Goal: Information Seeking & Learning: Learn about a topic

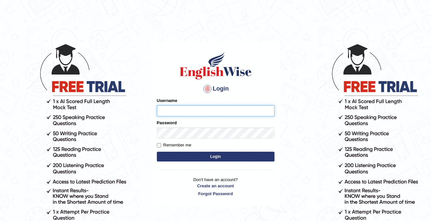
type input "cansu_parramatta"
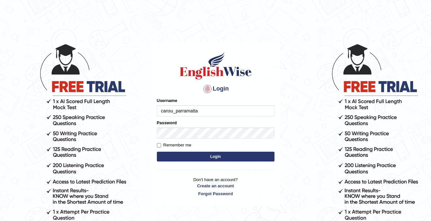
click at [223, 158] on button "Login" at bounding box center [216, 157] width 118 height 10
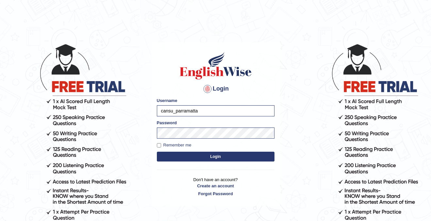
scroll to position [46, 0]
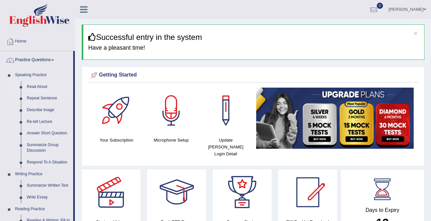
click at [37, 84] on link "Read Aloud" at bounding box center [48, 87] width 49 height 12
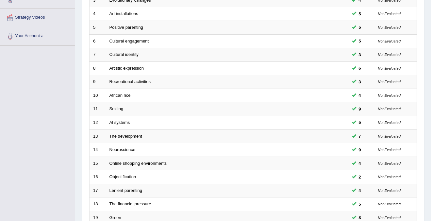
scroll to position [212, 0]
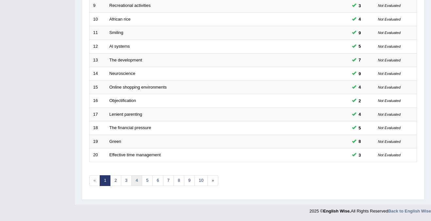
click at [136, 180] on link "4" at bounding box center [137, 180] width 11 height 11
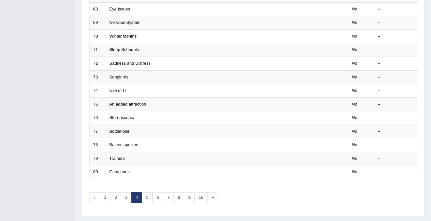
scroll to position [212, 0]
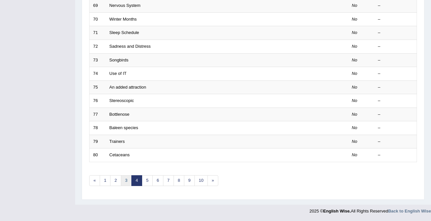
click at [125, 181] on link "3" at bounding box center [126, 180] width 11 height 11
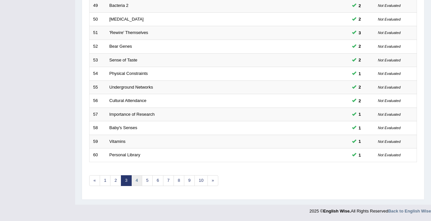
click at [138, 180] on link "4" at bounding box center [137, 180] width 11 height 11
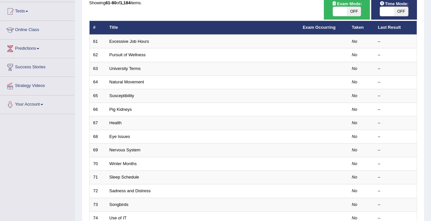
scroll to position [68, 0]
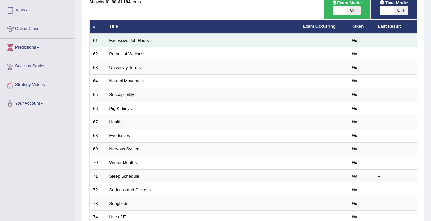
click at [133, 41] on link "Excessive Job Hours" at bounding box center [130, 40] width 40 height 5
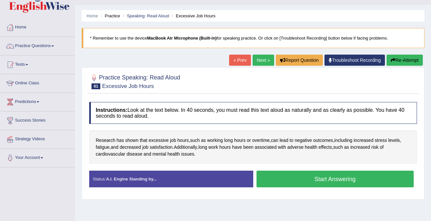
scroll to position [37, 0]
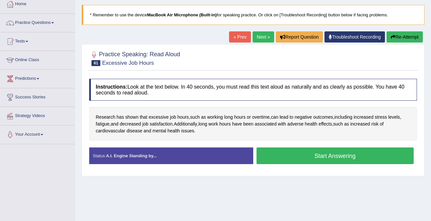
click at [339, 156] on button "Start Answering" at bounding box center [336, 156] width 158 height 17
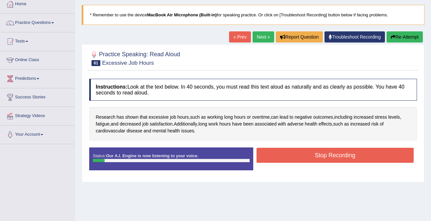
click at [409, 39] on button "Re-Attempt" at bounding box center [405, 36] width 36 height 11
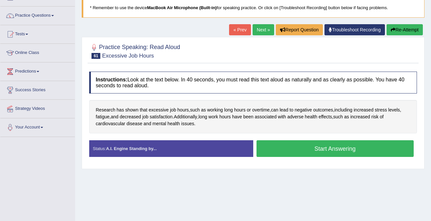
scroll to position [45, 0]
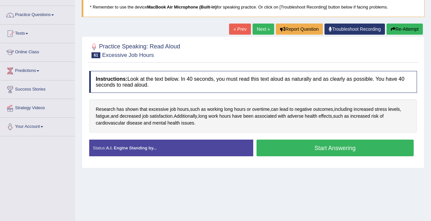
click at [342, 150] on button "Start Answering" at bounding box center [336, 148] width 158 height 17
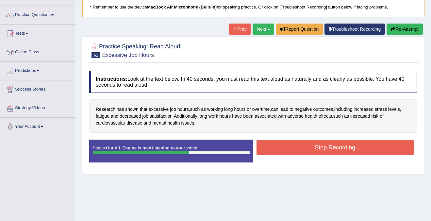
click at [342, 150] on button "Stop Recording" at bounding box center [336, 147] width 158 height 15
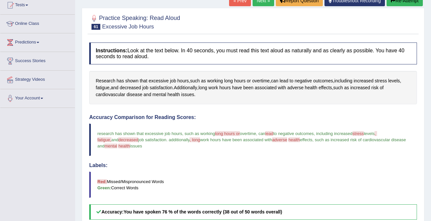
scroll to position [63, 0]
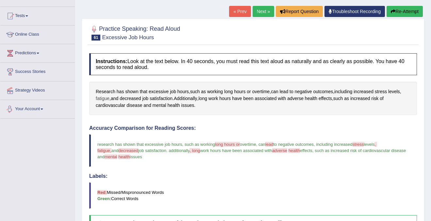
click at [102, 100] on span "fatigue" at bounding box center [103, 98] width 14 height 7
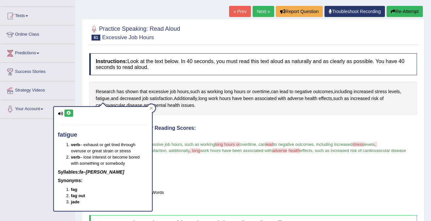
click at [69, 112] on icon at bounding box center [68, 113] width 5 height 4
click at [154, 106] on div at bounding box center [152, 108] width 8 height 8
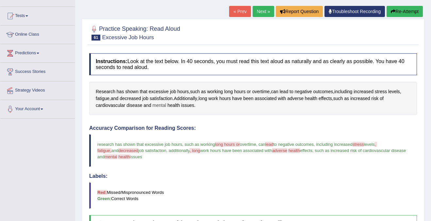
click at [165, 104] on span "mental" at bounding box center [160, 105] width 14 height 7
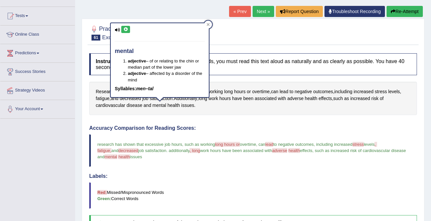
click at [124, 28] on icon at bounding box center [125, 29] width 5 height 4
click at [208, 24] on icon at bounding box center [208, 24] width 3 height 3
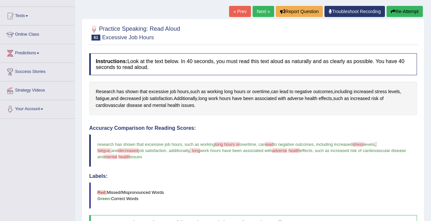
click at [165, 168] on div "Accuracy Comparison for Reading Scores: research has shown that excessive job h…" at bounding box center [253, 177] width 328 height 105
click at [101, 98] on span "fatigue" at bounding box center [103, 98] width 14 height 7
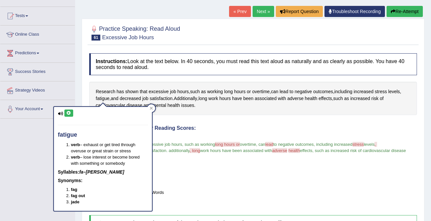
click at [68, 113] on icon at bounding box center [68, 113] width 5 height 4
click at [153, 106] on div at bounding box center [152, 108] width 8 height 8
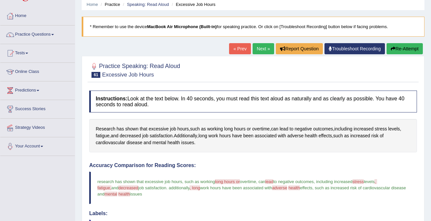
scroll to position [33, 0]
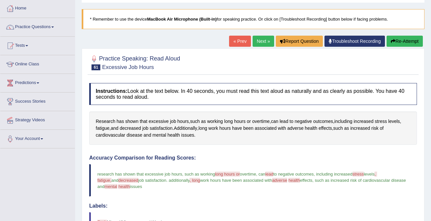
click at [263, 40] on link "Next »" at bounding box center [264, 41] width 22 height 11
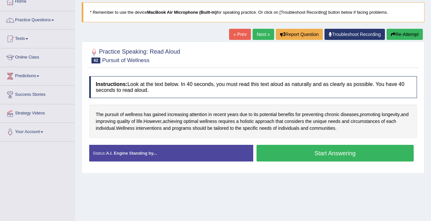
scroll to position [40, 0]
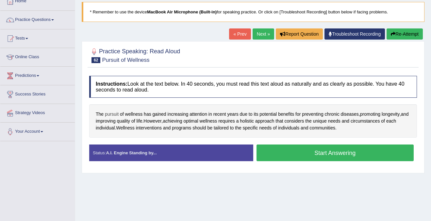
click at [110, 113] on span "pursuit" at bounding box center [112, 114] width 14 height 7
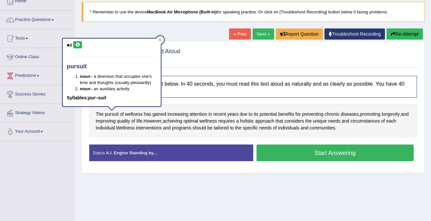
click at [77, 43] on button at bounding box center [77, 44] width 9 height 7
click at [159, 39] on icon at bounding box center [160, 40] width 3 height 3
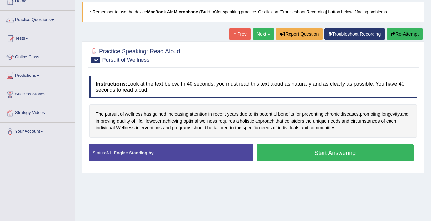
click at [327, 151] on button "Start Answering" at bounding box center [336, 153] width 158 height 17
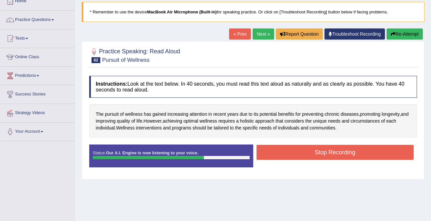
click at [327, 151] on button "Stop Recording" at bounding box center [336, 152] width 158 height 15
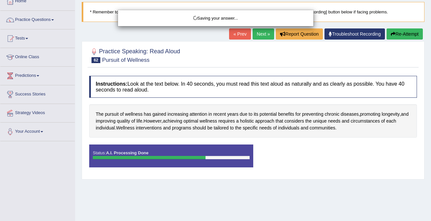
click at [327, 151] on div "Saving your answer..." at bounding box center [215, 110] width 431 height 221
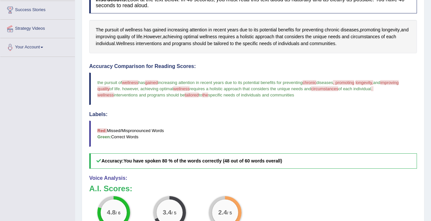
scroll to position [128, 0]
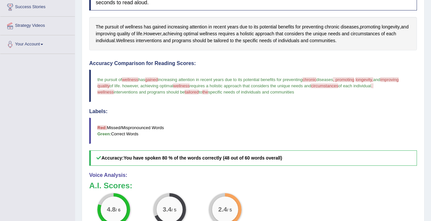
click at [339, 84] on span "circumstances" at bounding box center [324, 85] width 27 height 5
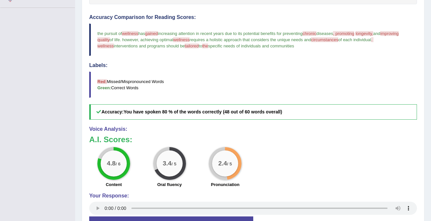
scroll to position [175, 0]
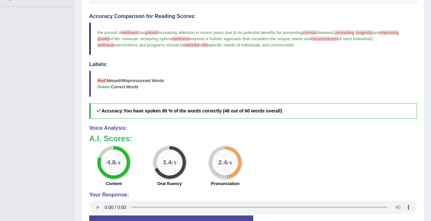
click at [339, 40] on span "circumstances" at bounding box center [324, 38] width 27 height 5
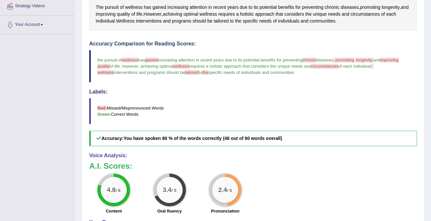
scroll to position [123, 0]
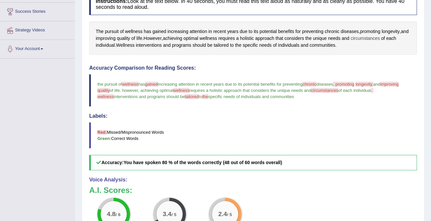
click at [380, 39] on span "circumstances" at bounding box center [365, 38] width 29 height 7
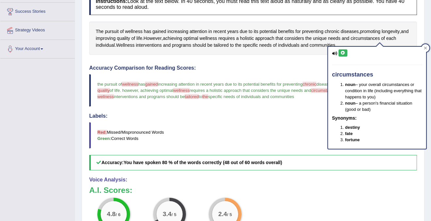
click at [342, 50] on button at bounding box center [343, 52] width 9 height 7
drag, startPoint x: 377, startPoint y: 72, endPoint x: 322, endPoint y: 71, distance: 55.3
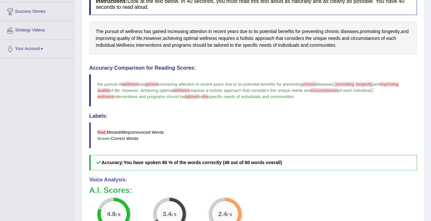
drag, startPoint x: 337, startPoint y: 76, endPoint x: 354, endPoint y: 76, distance: 16.7
click at [354, 76] on blockquote "the pursuit of wellness venice has gained great increasing attention in recent …" at bounding box center [253, 90] width 328 height 32
drag, startPoint x: 186, startPoint y: 99, endPoint x: 236, endPoint y: 99, distance: 50.1
click at [236, 99] on blockquote "the pursuit of wellness venice has gained great increasing attention in recent …" at bounding box center [253, 90] width 328 height 32
click at [229, 45] on span "tailored" at bounding box center [221, 45] width 15 height 7
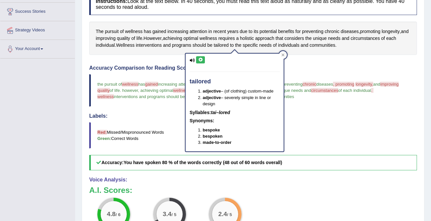
click at [201, 59] on icon at bounding box center [200, 60] width 5 height 4
click at [283, 54] on icon at bounding box center [283, 54] width 3 height 3
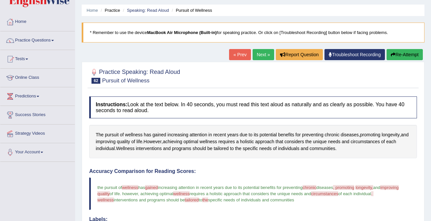
scroll to position [0, 0]
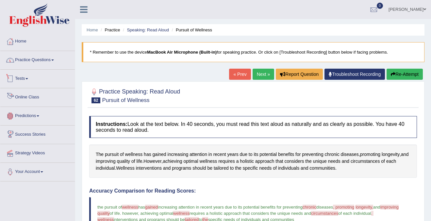
click at [32, 57] on link "Practice Questions" at bounding box center [37, 59] width 75 height 16
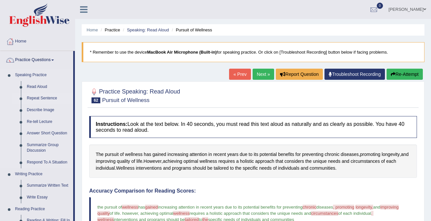
click at [42, 99] on link "Repeat Sentence" at bounding box center [48, 99] width 49 height 12
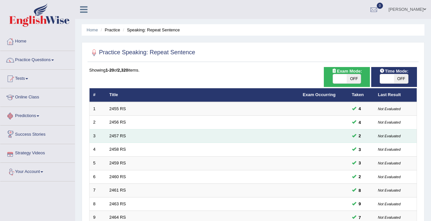
scroll to position [212, 0]
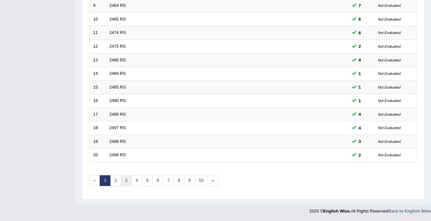
click at [129, 182] on link "3" at bounding box center [126, 180] width 11 height 11
click at [133, 181] on link "4" at bounding box center [137, 180] width 11 height 11
click at [147, 184] on link "5" at bounding box center [147, 180] width 11 height 11
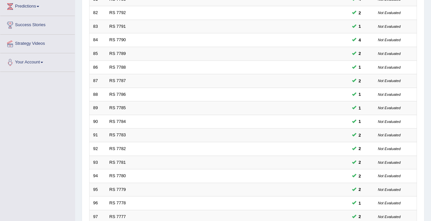
scroll to position [212, 0]
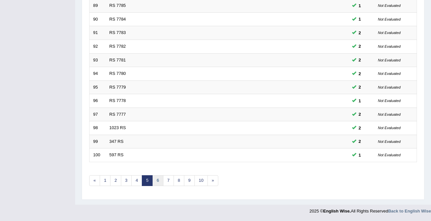
click at [159, 182] on link "6" at bounding box center [157, 180] width 11 height 11
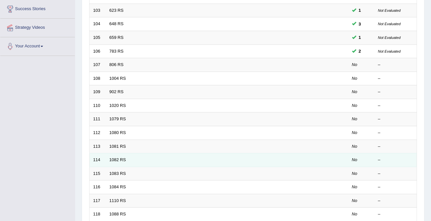
scroll to position [123, 0]
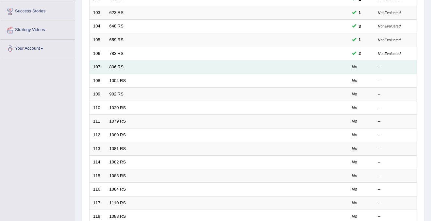
click at [111, 66] on link "806 RS" at bounding box center [117, 66] width 14 height 5
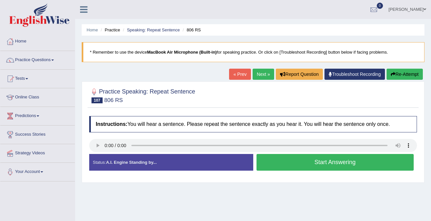
click at [288, 165] on button "Start Answering" at bounding box center [336, 162] width 158 height 17
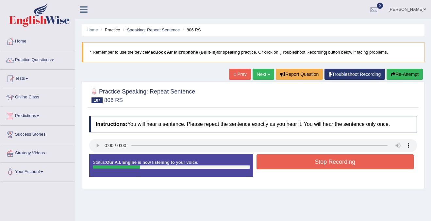
click at [288, 165] on button "Stop Recording" at bounding box center [336, 161] width 158 height 15
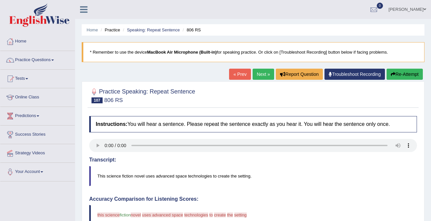
click at [393, 76] on icon "button" at bounding box center [393, 74] width 5 height 5
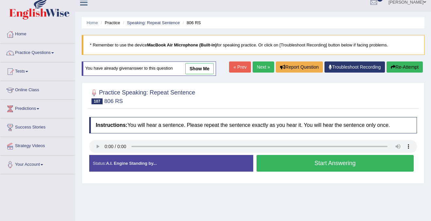
click at [308, 165] on button "Start Answering" at bounding box center [336, 163] width 158 height 17
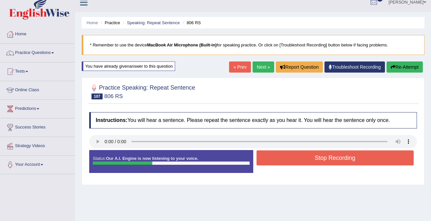
click at [314, 159] on button "Stop Recording" at bounding box center [336, 157] width 158 height 15
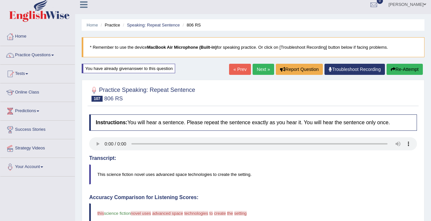
scroll to position [2, 0]
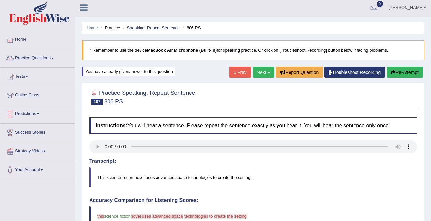
click at [400, 70] on button "Re-Attempt" at bounding box center [405, 72] width 36 height 11
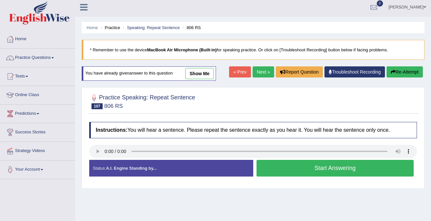
scroll to position [8, 0]
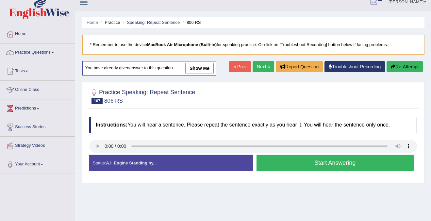
click at [381, 165] on button "Start Answering" at bounding box center [336, 163] width 158 height 17
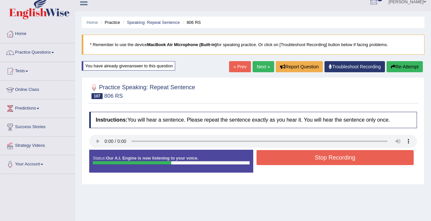
click at [381, 164] on button "Stop Recording" at bounding box center [336, 157] width 158 height 15
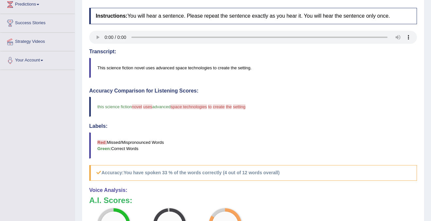
scroll to position [0, 0]
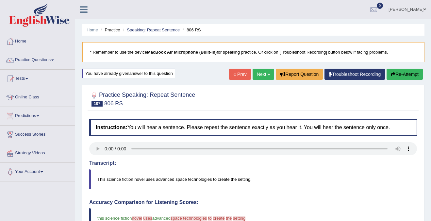
click at [263, 76] on link "Next »" at bounding box center [264, 74] width 22 height 11
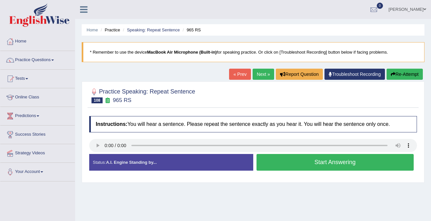
click at [302, 164] on button "Start Answering" at bounding box center [336, 162] width 158 height 17
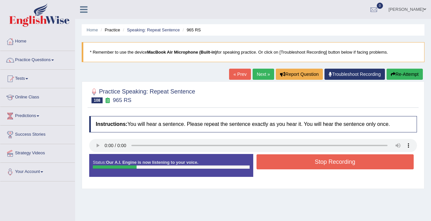
click at [302, 164] on button "Stop Recording" at bounding box center [336, 161] width 158 height 15
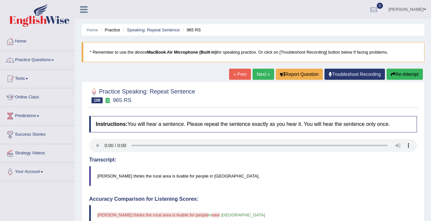
click at [400, 75] on button "Re-Attempt" at bounding box center [405, 74] width 36 height 11
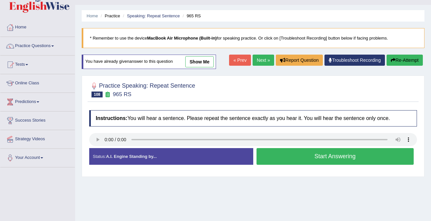
scroll to position [36, 0]
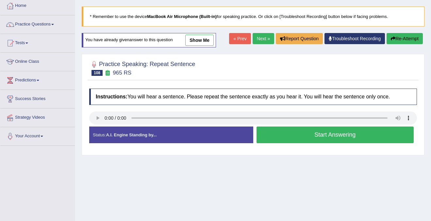
click at [328, 134] on button "Start Answering" at bounding box center [336, 135] width 158 height 17
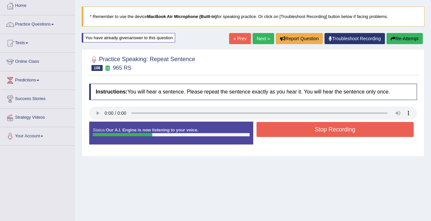
click at [328, 134] on button "Stop Recording" at bounding box center [336, 129] width 158 height 15
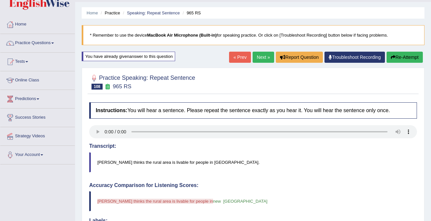
scroll to position [0, 0]
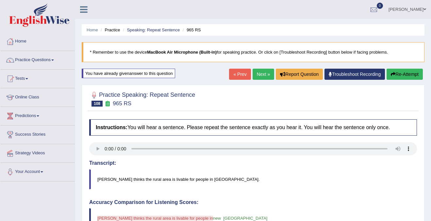
click at [260, 74] on link "Next »" at bounding box center [264, 74] width 22 height 11
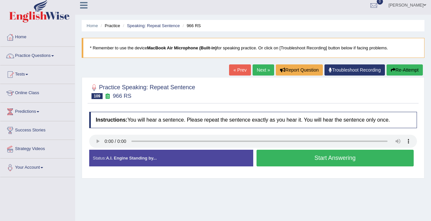
click at [289, 161] on button "Start Answering" at bounding box center [336, 158] width 158 height 17
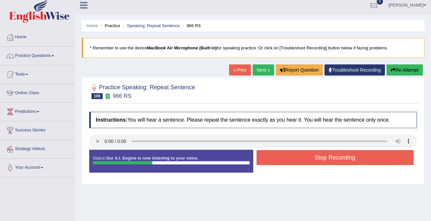
click at [289, 161] on button "Stop Recording" at bounding box center [336, 157] width 158 height 15
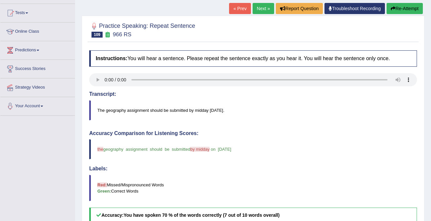
scroll to position [4, 0]
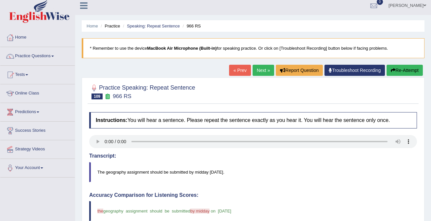
click at [256, 71] on link "Next »" at bounding box center [264, 70] width 22 height 11
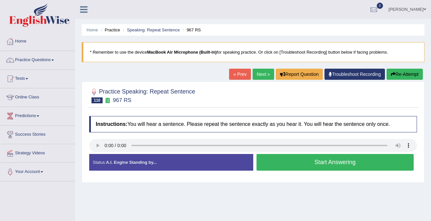
click at [343, 164] on button "Start Answering" at bounding box center [336, 162] width 158 height 17
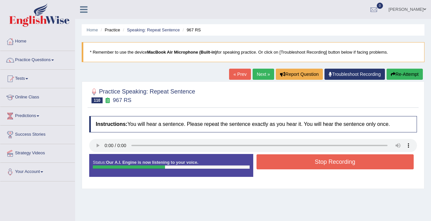
click at [343, 164] on button "Stop Recording" at bounding box center [336, 161] width 158 height 15
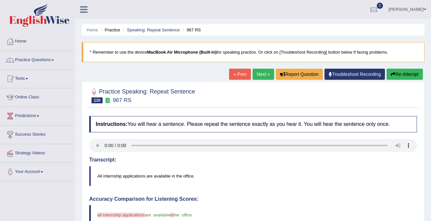
click at [259, 75] on link "Next »" at bounding box center [264, 74] width 22 height 11
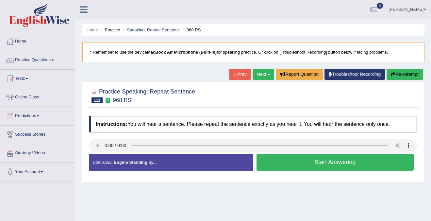
click at [311, 164] on button "Start Answering" at bounding box center [336, 162] width 158 height 17
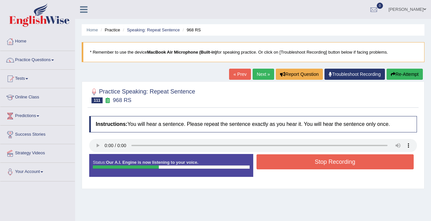
click at [311, 164] on button "Stop Recording" at bounding box center [336, 161] width 158 height 15
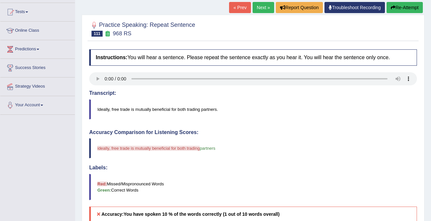
scroll to position [64, 0]
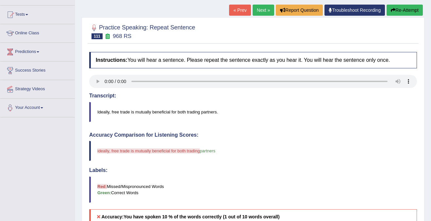
click at [402, 9] on button "Re-Attempt" at bounding box center [405, 10] width 36 height 11
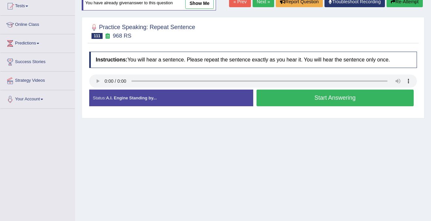
scroll to position [64, 0]
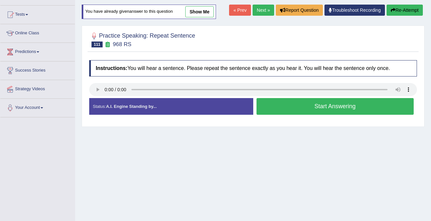
click at [302, 102] on button "Start Answering" at bounding box center [336, 106] width 158 height 17
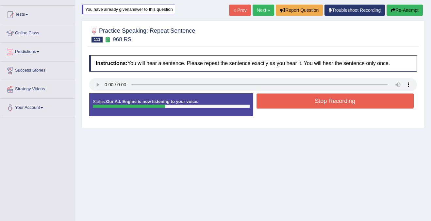
click at [302, 102] on button "Stop Recording" at bounding box center [336, 101] width 158 height 15
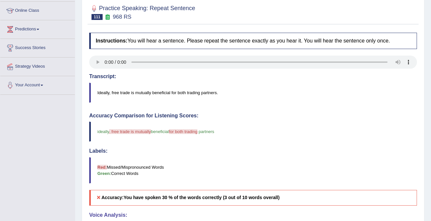
scroll to position [0, 0]
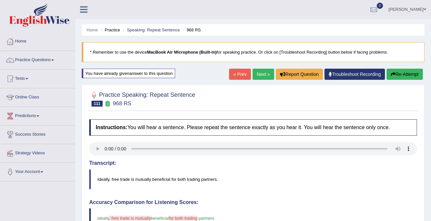
click at [259, 74] on link "Next »" at bounding box center [264, 74] width 22 height 11
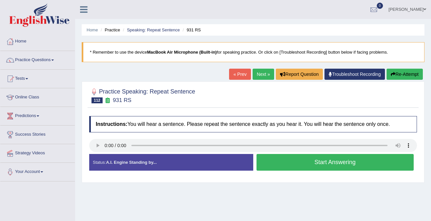
click at [340, 165] on button "Start Answering" at bounding box center [336, 162] width 158 height 17
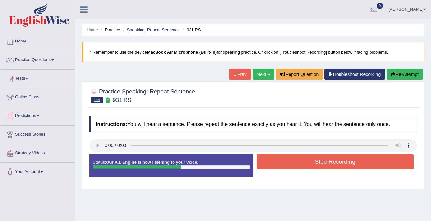
click at [341, 164] on button "Stop Recording" at bounding box center [336, 161] width 158 height 15
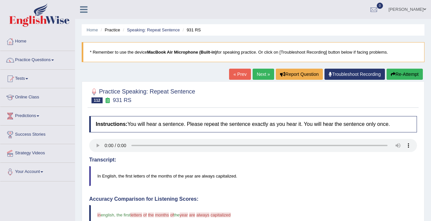
click at [260, 73] on link "Next »" at bounding box center [264, 74] width 22 height 11
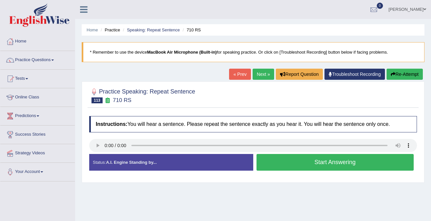
click at [334, 159] on button "Start Answering" at bounding box center [336, 162] width 158 height 17
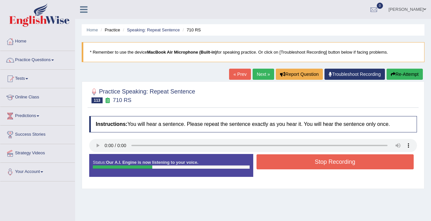
click at [334, 159] on button "Stop Recording" at bounding box center [336, 161] width 158 height 15
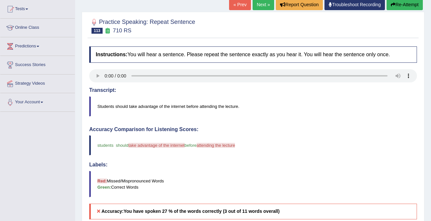
scroll to position [67, 0]
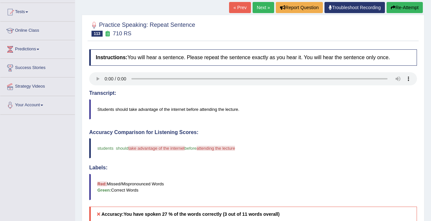
click at [408, 5] on button "Re-Attempt" at bounding box center [405, 7] width 36 height 11
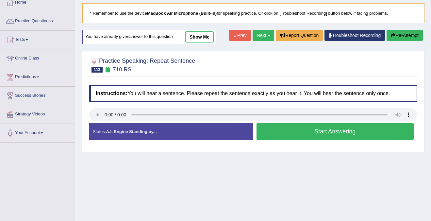
scroll to position [21, 0]
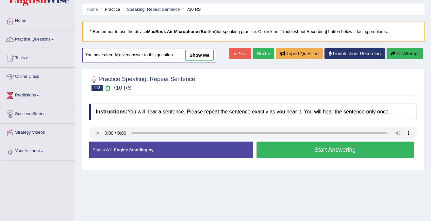
click at [345, 149] on button "Start Answering" at bounding box center [336, 150] width 158 height 17
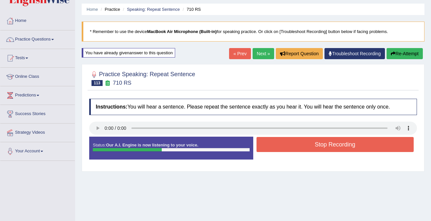
click at [345, 149] on button "Stop Recording" at bounding box center [336, 144] width 158 height 15
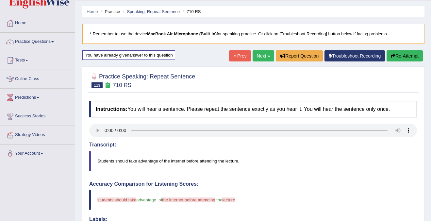
scroll to position [0, 0]
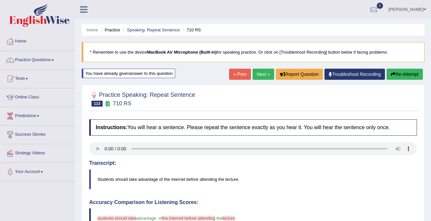
click at [259, 75] on link "Next »" at bounding box center [264, 74] width 22 height 11
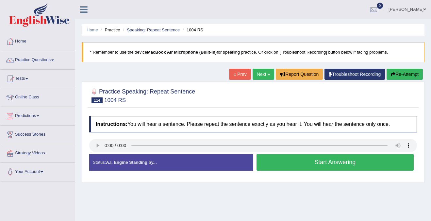
click at [275, 172] on div "Start Answering" at bounding box center [336, 163] width 164 height 18
click at [283, 164] on button "Start Answering" at bounding box center [336, 162] width 158 height 17
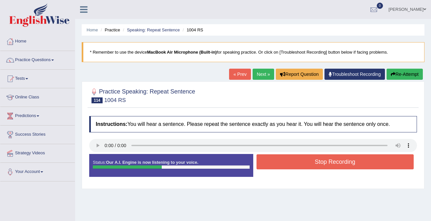
click at [283, 164] on button "Stop Recording" at bounding box center [336, 161] width 158 height 15
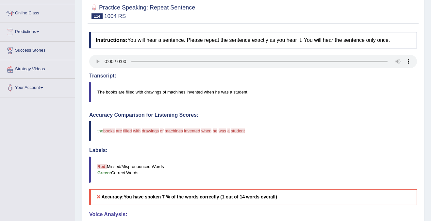
scroll to position [40, 0]
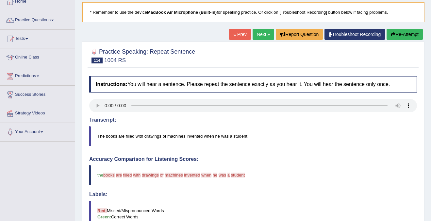
click at [402, 36] on button "Re-Attempt" at bounding box center [405, 34] width 36 height 11
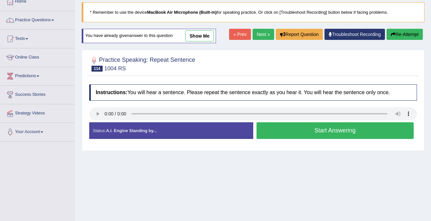
click at [313, 127] on button "Start Answering" at bounding box center [336, 130] width 158 height 17
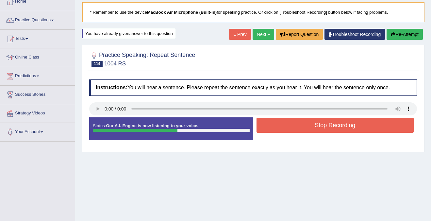
click at [313, 127] on button "Stop Recording" at bounding box center [336, 125] width 158 height 15
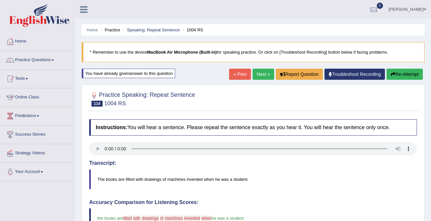
click at [260, 75] on link "Next »" at bounding box center [264, 74] width 22 height 11
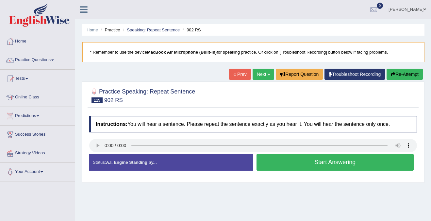
click at [312, 162] on button "Start Answering" at bounding box center [336, 162] width 158 height 17
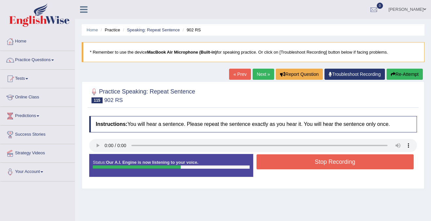
click at [312, 162] on button "Stop Recording" at bounding box center [336, 161] width 158 height 15
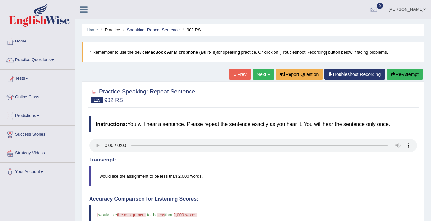
click at [400, 75] on button "Re-Attempt" at bounding box center [405, 74] width 36 height 11
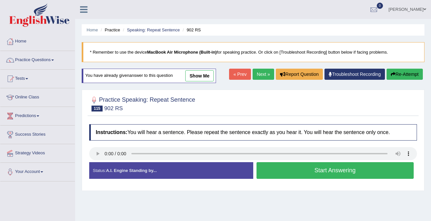
click at [286, 173] on button "Start Answering" at bounding box center [336, 170] width 158 height 17
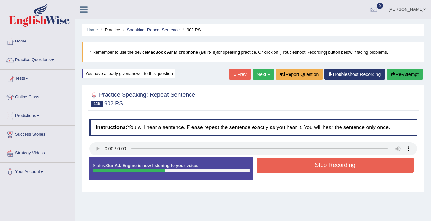
click at [296, 167] on button "Stop Recording" at bounding box center [336, 165] width 158 height 15
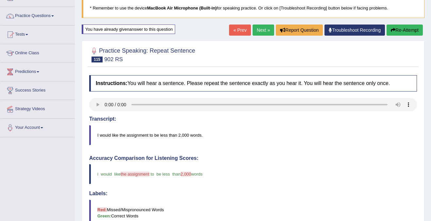
scroll to position [37, 0]
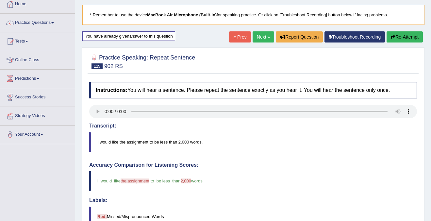
click at [400, 35] on button "Re-Attempt" at bounding box center [405, 36] width 36 height 11
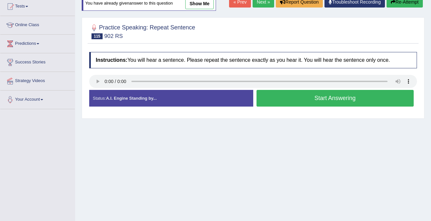
scroll to position [71, 0]
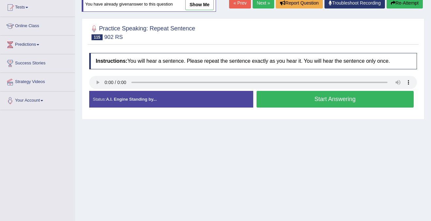
click at [348, 101] on button "Start Answering" at bounding box center [336, 99] width 158 height 17
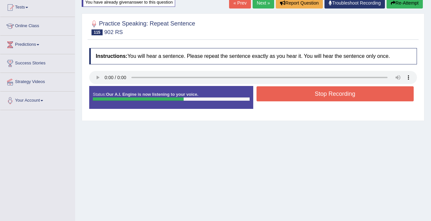
click at [350, 96] on button "Stop Recording" at bounding box center [336, 93] width 158 height 15
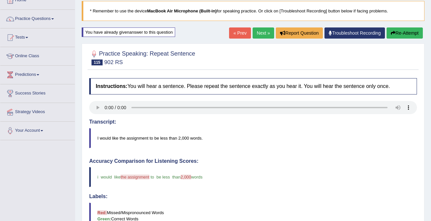
scroll to position [36, 0]
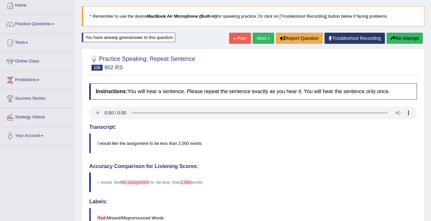
click at [261, 36] on link "Next »" at bounding box center [264, 38] width 22 height 11
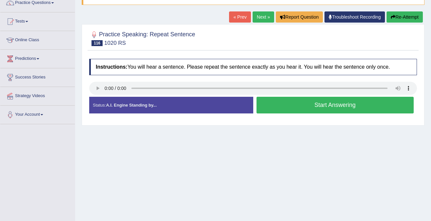
scroll to position [57, 0]
click at [326, 101] on button "Start Answering" at bounding box center [336, 105] width 158 height 17
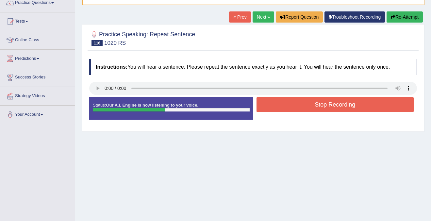
click at [328, 109] on button "Stop Recording" at bounding box center [336, 104] width 158 height 15
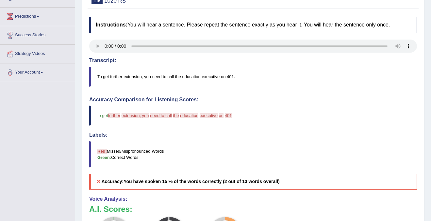
scroll to position [0, 0]
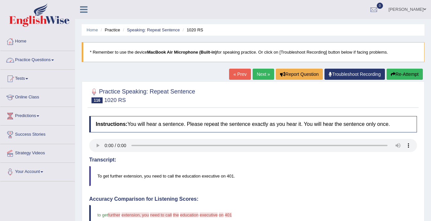
click at [44, 58] on link "Practice Questions" at bounding box center [37, 59] width 75 height 16
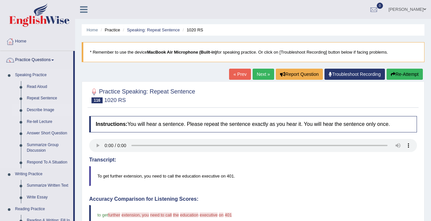
click at [41, 110] on link "Describe Image" at bounding box center [48, 110] width 49 height 12
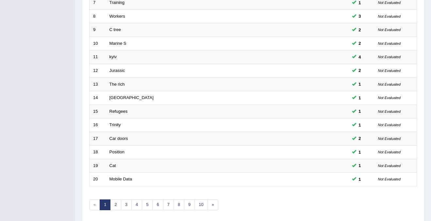
scroll to position [212, 0]
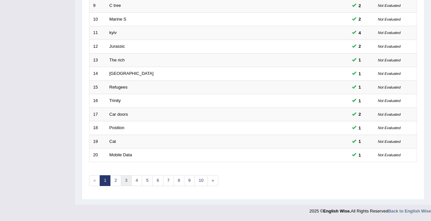
click at [126, 178] on link "3" at bounding box center [126, 180] width 11 height 11
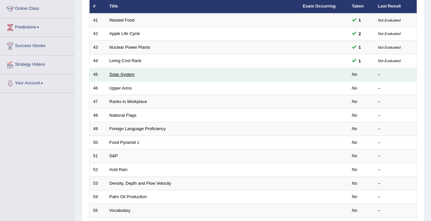
click at [119, 75] on link "Solar System" at bounding box center [122, 74] width 25 height 5
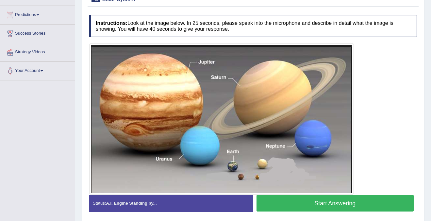
scroll to position [104, 0]
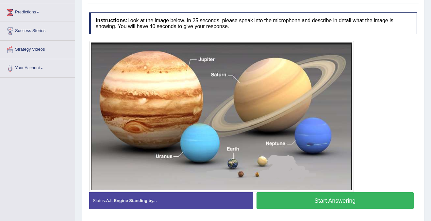
click at [328, 197] on button "Start Answering" at bounding box center [336, 200] width 158 height 17
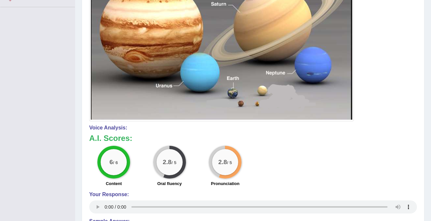
scroll to position [0, 0]
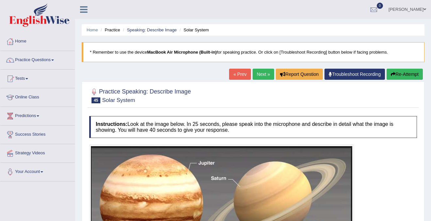
click at [260, 73] on link "Next »" at bounding box center [264, 74] width 22 height 11
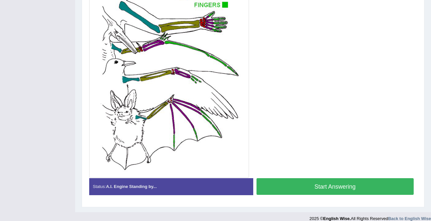
scroll to position [197, 0]
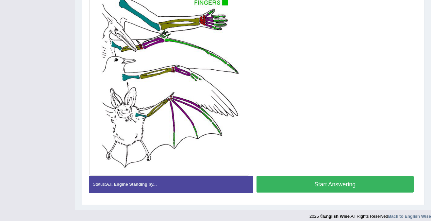
click at [323, 184] on button "Start Answering" at bounding box center [336, 184] width 158 height 17
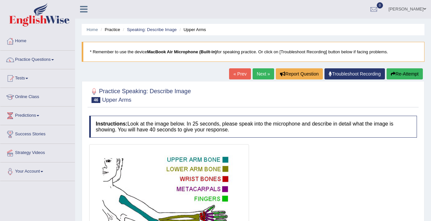
scroll to position [0, 0]
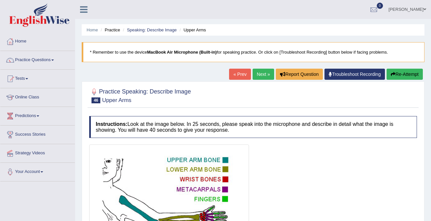
click at [416, 76] on button "Re-Attempt" at bounding box center [405, 74] width 36 height 11
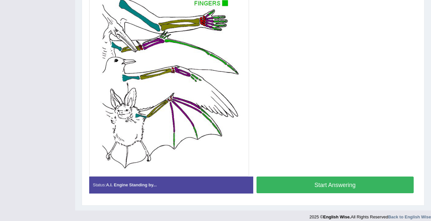
click at [301, 193] on button "Start Answering" at bounding box center [336, 185] width 158 height 17
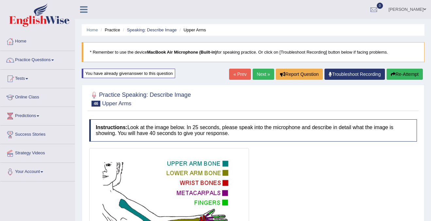
click at [261, 76] on link "Next »" at bounding box center [264, 74] width 22 height 11
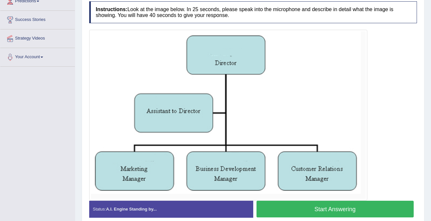
scroll to position [145, 0]
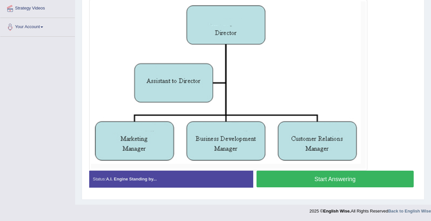
click at [311, 179] on button "Start Answering" at bounding box center [336, 179] width 158 height 17
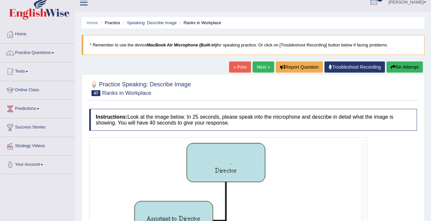
scroll to position [0, 0]
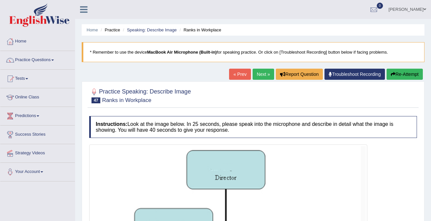
click at [259, 73] on link "Next »" at bounding box center [264, 74] width 22 height 11
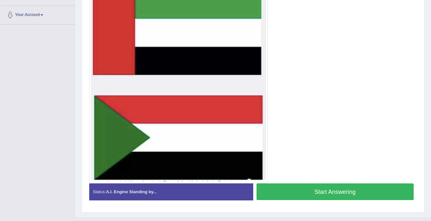
scroll to position [170, 0]
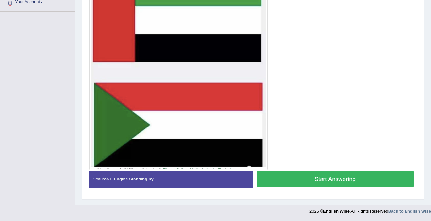
click at [308, 181] on button "Start Answering" at bounding box center [336, 179] width 158 height 17
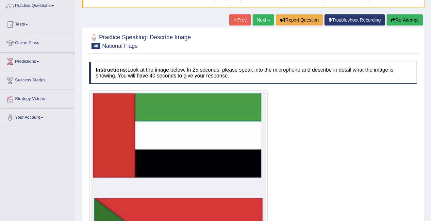
scroll to position [29, 0]
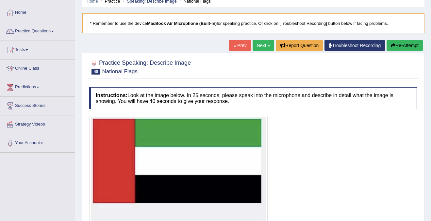
click at [399, 47] on button "Re-Attempt" at bounding box center [405, 45] width 36 height 11
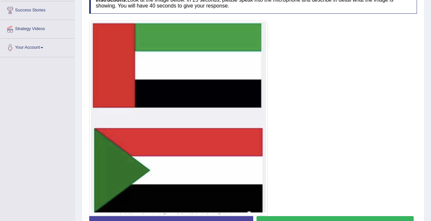
scroll to position [170, 0]
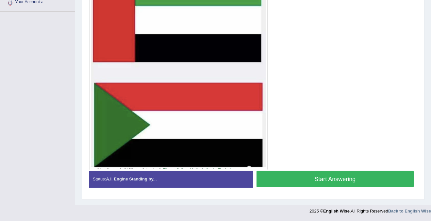
click at [339, 171] on button "Start Answering" at bounding box center [336, 179] width 158 height 17
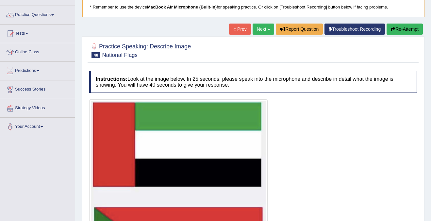
scroll to position [0, 0]
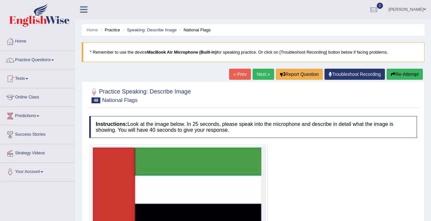
click at [257, 72] on link "Next »" at bounding box center [264, 74] width 22 height 11
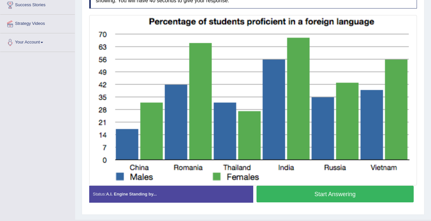
scroll to position [128, 0]
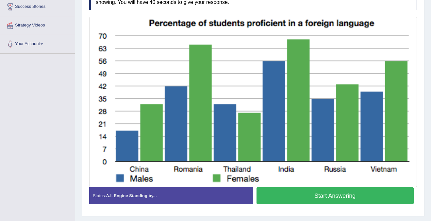
click at [342, 196] on button "Start Answering" at bounding box center [336, 195] width 158 height 17
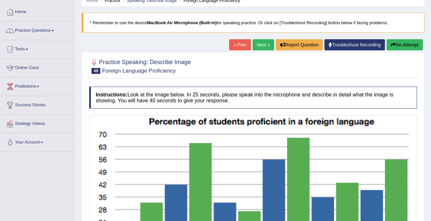
scroll to position [0, 0]
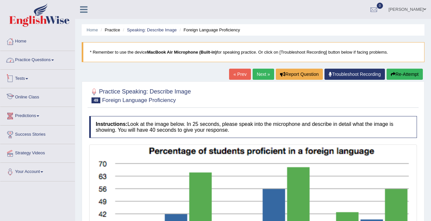
click at [41, 58] on link "Practice Questions" at bounding box center [37, 59] width 75 height 16
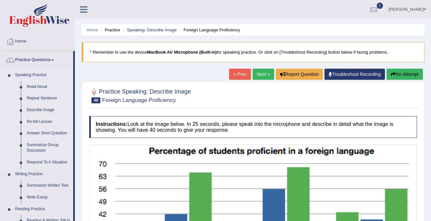
click at [45, 122] on link "Re-tell Lecture" at bounding box center [48, 122] width 49 height 12
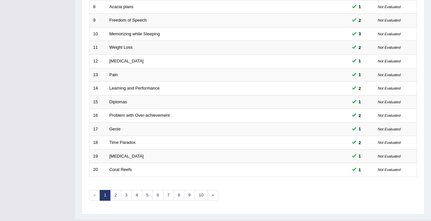
scroll to position [212, 0]
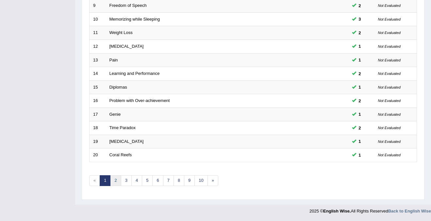
click at [118, 180] on link "2" at bounding box center [115, 180] width 11 height 11
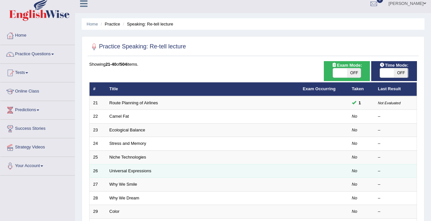
scroll to position [8, 0]
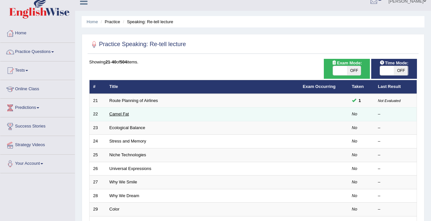
click at [119, 114] on link "Camel Fat" at bounding box center [120, 114] width 20 height 5
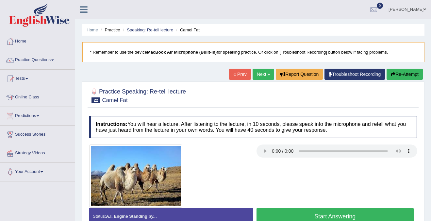
click at [412, 74] on button "Re-Attempt" at bounding box center [405, 74] width 36 height 11
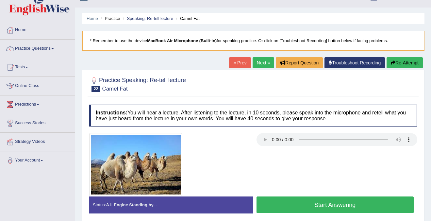
click at [306, 205] on button "Start Answering" at bounding box center [336, 205] width 158 height 17
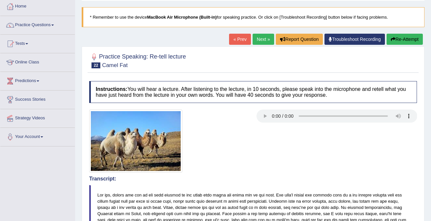
scroll to position [0, 0]
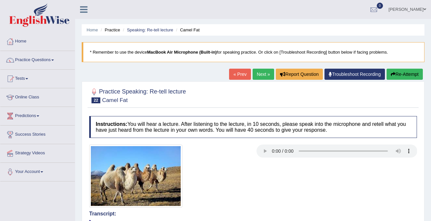
click at [258, 75] on link "Next »" at bounding box center [264, 74] width 22 height 11
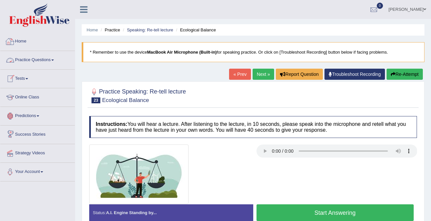
click at [33, 61] on link "Practice Questions" at bounding box center [37, 59] width 75 height 16
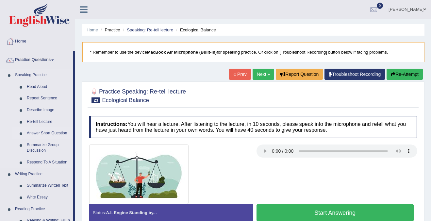
click at [53, 132] on link "Answer Short Question" at bounding box center [48, 134] width 49 height 12
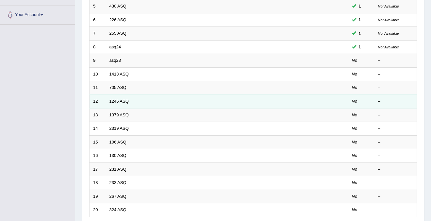
scroll to position [130, 0]
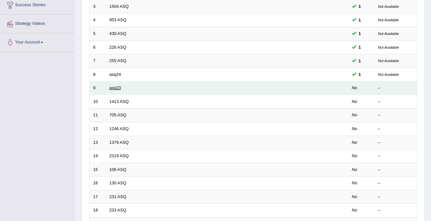
click at [114, 89] on link "asq23" at bounding box center [115, 87] width 11 height 5
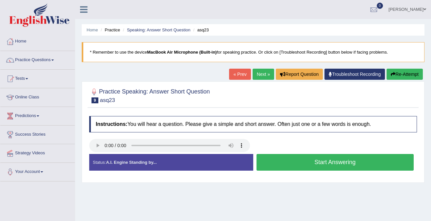
click at [343, 164] on button "Start Answering" at bounding box center [336, 162] width 158 height 17
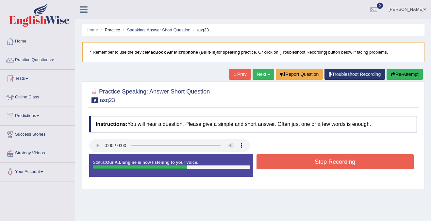
click at [343, 164] on button "Stop Recording" at bounding box center [336, 161] width 158 height 15
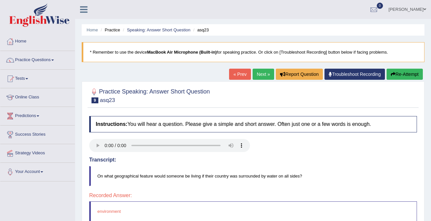
click at [256, 73] on link "Next »" at bounding box center [264, 74] width 22 height 11
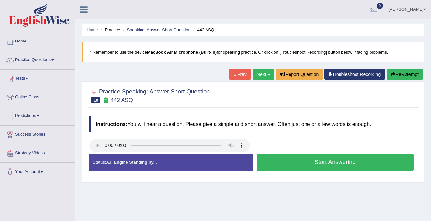
click at [350, 164] on button "Start Answering" at bounding box center [336, 162] width 158 height 17
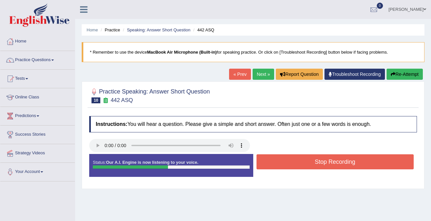
click at [350, 164] on button "Stop Recording" at bounding box center [336, 161] width 158 height 15
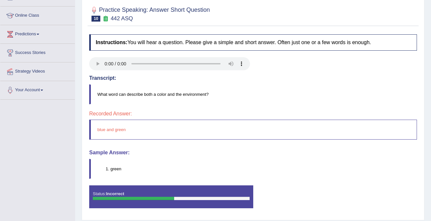
scroll to position [82, 0]
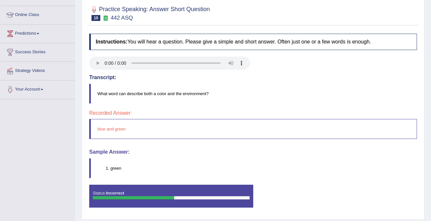
drag, startPoint x: 100, startPoint y: 129, endPoint x: 141, endPoint y: 130, distance: 41.2
click at [141, 130] on blockquote "blue and green" at bounding box center [253, 129] width 328 height 20
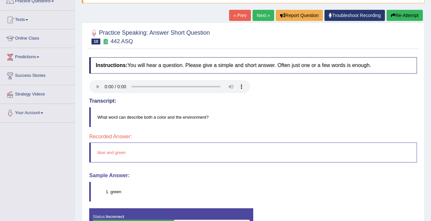
scroll to position [59, 0]
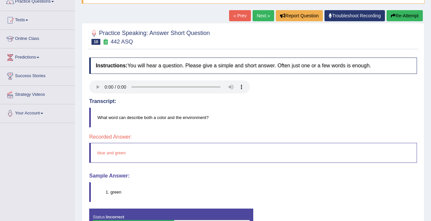
drag, startPoint x: 119, startPoint y: 119, endPoint x: 203, endPoint y: 119, distance: 84.4
click at [203, 119] on blockquote "What word can describe both a color and the environment?" at bounding box center [253, 118] width 328 height 20
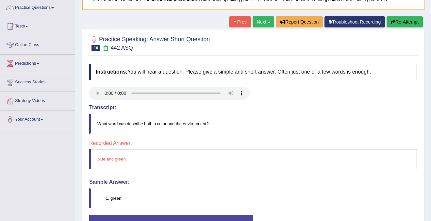
click at [260, 22] on link "Next »" at bounding box center [264, 21] width 22 height 11
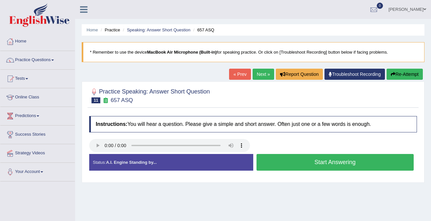
click at [331, 164] on button "Start Answering" at bounding box center [336, 162] width 158 height 17
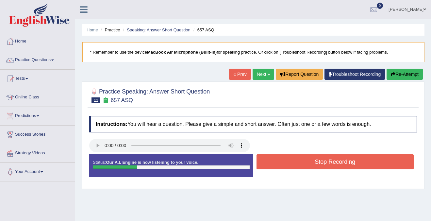
click at [331, 164] on button "Stop Recording" at bounding box center [336, 161] width 158 height 15
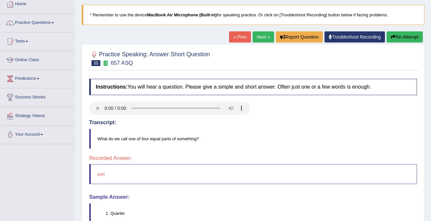
scroll to position [35, 0]
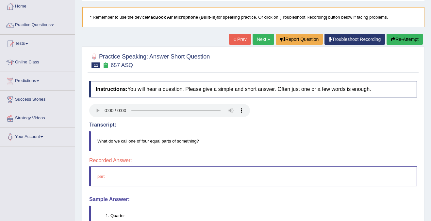
click at [262, 37] on link "Next »" at bounding box center [264, 39] width 22 height 11
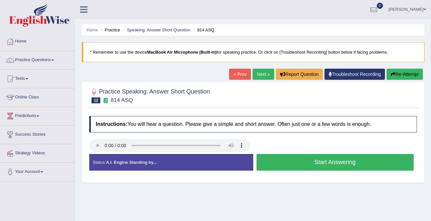
click at [288, 155] on button "Start Answering" at bounding box center [336, 162] width 158 height 17
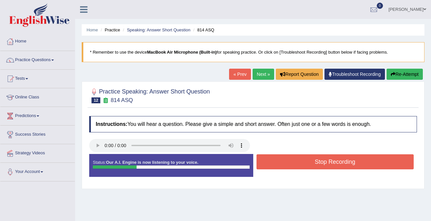
click at [291, 160] on button "Stop Recording" at bounding box center [336, 161] width 158 height 15
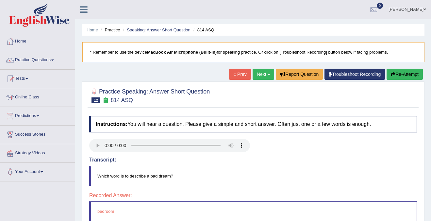
click at [264, 75] on link "Next »" at bounding box center [264, 74] width 22 height 11
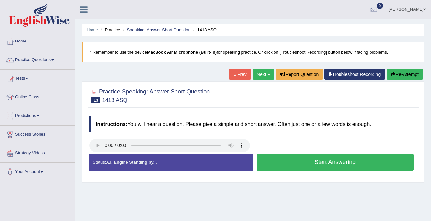
click at [307, 164] on button "Start Answering" at bounding box center [336, 162] width 158 height 17
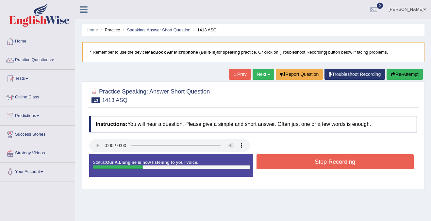
click at [307, 164] on button "Stop Recording" at bounding box center [336, 161] width 158 height 15
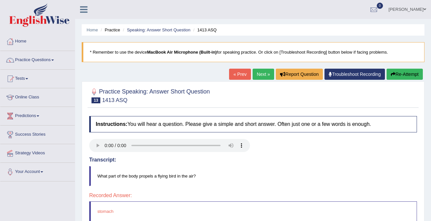
click at [261, 73] on link "Next »" at bounding box center [264, 74] width 22 height 11
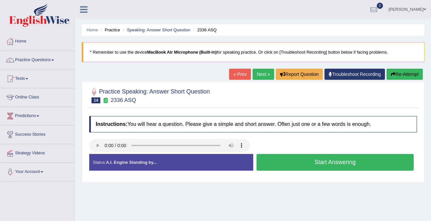
click at [311, 162] on button "Start Answering" at bounding box center [336, 162] width 158 height 17
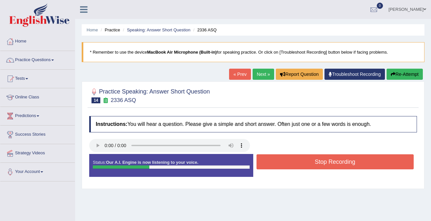
click at [311, 162] on button "Stop Recording" at bounding box center [336, 161] width 158 height 15
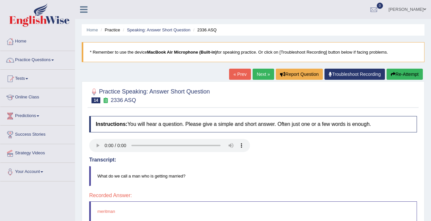
click at [257, 72] on link "Next »" at bounding box center [264, 74] width 22 height 11
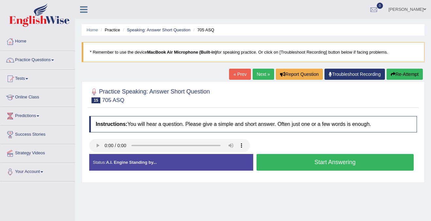
click at [342, 162] on button "Start Answering" at bounding box center [336, 162] width 158 height 17
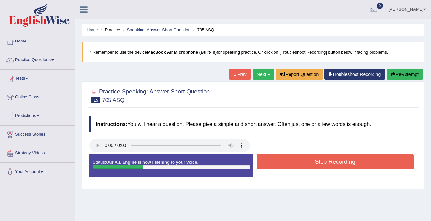
click at [342, 162] on button "Stop Recording" at bounding box center [336, 161] width 158 height 15
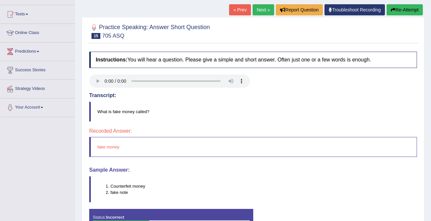
scroll to position [30, 0]
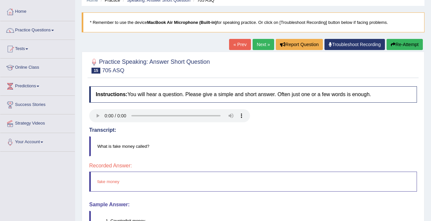
click at [399, 44] on button "Re-Attempt" at bounding box center [405, 44] width 36 height 11
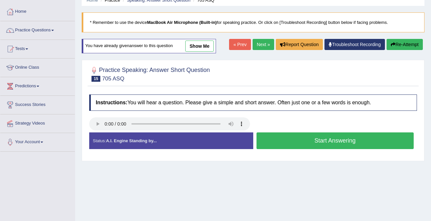
click at [355, 142] on button "Start Answering" at bounding box center [336, 140] width 158 height 17
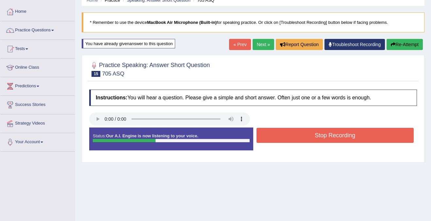
click at [357, 137] on button "Stop Recording" at bounding box center [336, 135] width 158 height 15
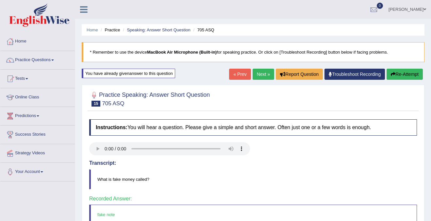
click at [259, 75] on link "Next »" at bounding box center [264, 74] width 22 height 11
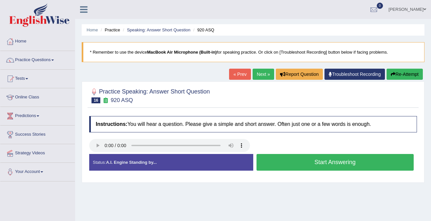
click at [335, 162] on button "Start Answering" at bounding box center [336, 162] width 158 height 17
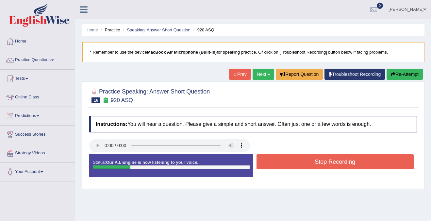
click at [335, 162] on button "Stop Recording" at bounding box center [336, 161] width 158 height 15
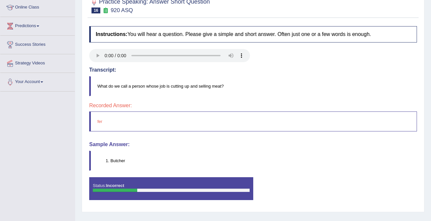
scroll to position [91, 0]
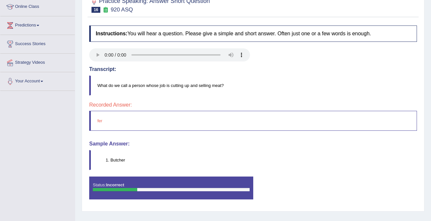
drag, startPoint x: 126, startPoint y: 159, endPoint x: 109, endPoint y: 159, distance: 17.3
click at [111, 159] on li "Butcher" at bounding box center [264, 160] width 307 height 6
drag, startPoint x: 111, startPoint y: 161, endPoint x: 115, endPoint y: 161, distance: 3.6
click at [114, 161] on li "Butcher" at bounding box center [264, 160] width 307 height 6
drag, startPoint x: 128, startPoint y: 161, endPoint x: 112, endPoint y: 161, distance: 16.4
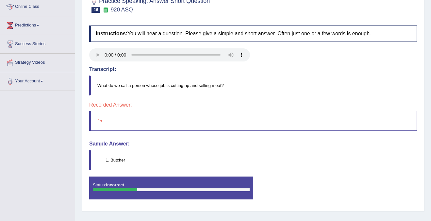
click at [112, 161] on li "Butcher" at bounding box center [264, 160] width 307 height 6
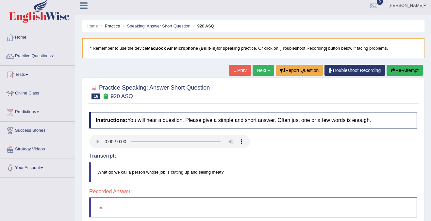
scroll to position [0, 0]
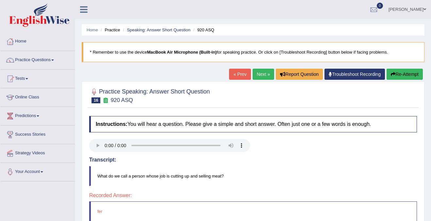
click at [259, 75] on link "Next »" at bounding box center [264, 74] width 22 height 11
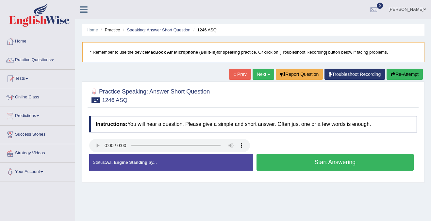
click at [291, 165] on button "Start Answering" at bounding box center [336, 162] width 158 height 17
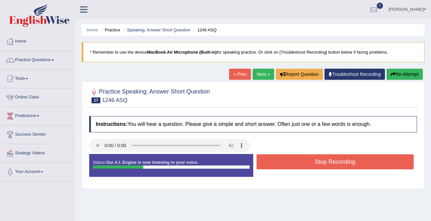
click at [291, 165] on button "Stop Recording" at bounding box center [336, 161] width 158 height 15
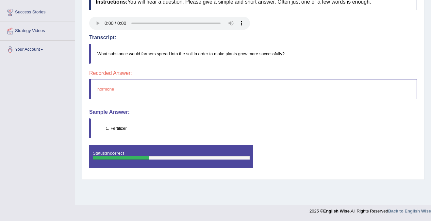
scroll to position [116, 0]
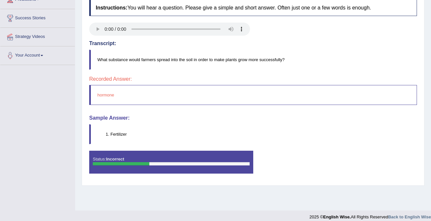
drag, startPoint x: 110, startPoint y: 133, endPoint x: 131, endPoint y: 133, distance: 20.9
click at [131, 133] on li "Fertilizer" at bounding box center [264, 134] width 307 height 6
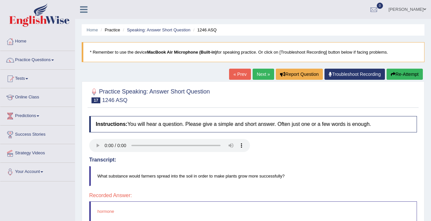
click at [258, 73] on link "Next »" at bounding box center [264, 74] width 22 height 11
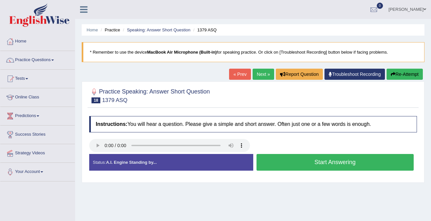
click at [350, 162] on button "Start Answering" at bounding box center [336, 162] width 158 height 17
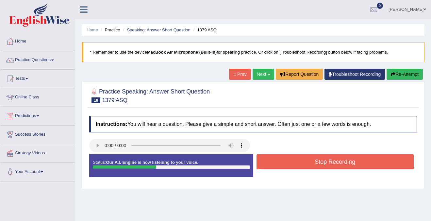
click at [350, 162] on button "Stop Recording" at bounding box center [336, 161] width 158 height 15
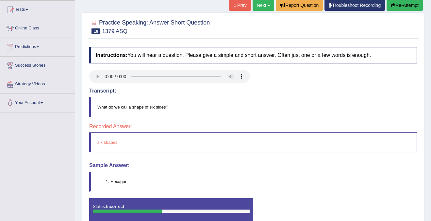
scroll to position [88, 0]
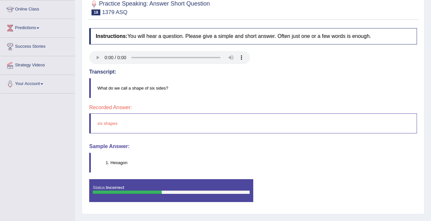
drag, startPoint x: 110, startPoint y: 160, endPoint x: 129, endPoint y: 160, distance: 19.0
click at [129, 160] on li "Hexagon" at bounding box center [264, 163] width 307 height 6
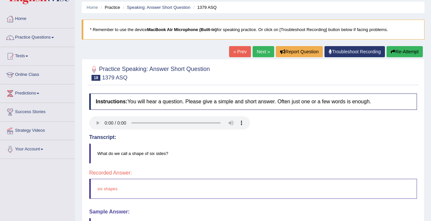
scroll to position [0, 0]
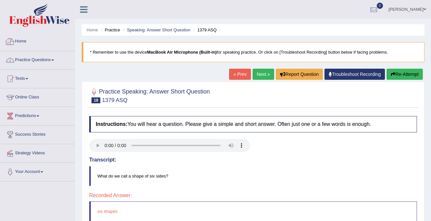
click at [31, 55] on link "Practice Questions" at bounding box center [37, 59] width 75 height 16
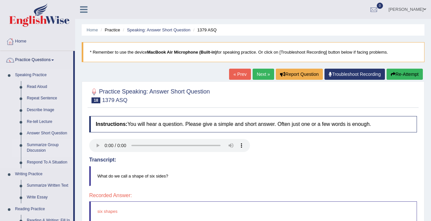
click at [41, 147] on link "Summarize Group Discussion" at bounding box center [48, 147] width 49 height 17
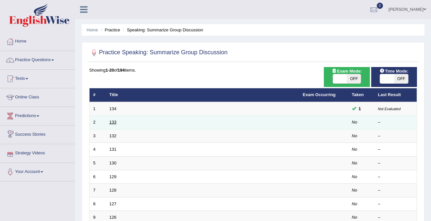
click at [114, 122] on link "133" at bounding box center [113, 122] width 7 height 5
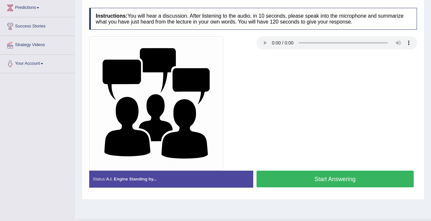
scroll to position [122, 0]
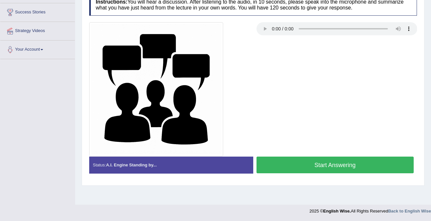
click at [308, 165] on button "Start Answering" at bounding box center [336, 165] width 158 height 17
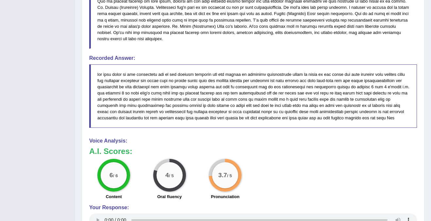
scroll to position [375, 0]
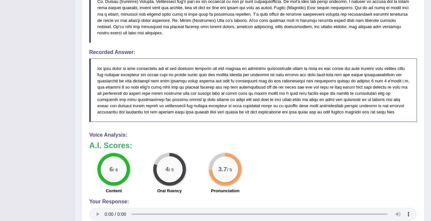
drag, startPoint x: 179, startPoint y: 78, endPoint x: 313, endPoint y: 103, distance: 137.2
click at [313, 103] on blockquote at bounding box center [253, 91] width 328 height 64
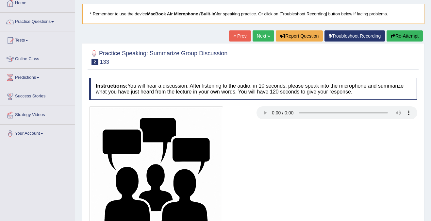
scroll to position [0, 0]
